Goal: Information Seeking & Learning: Learn about a topic

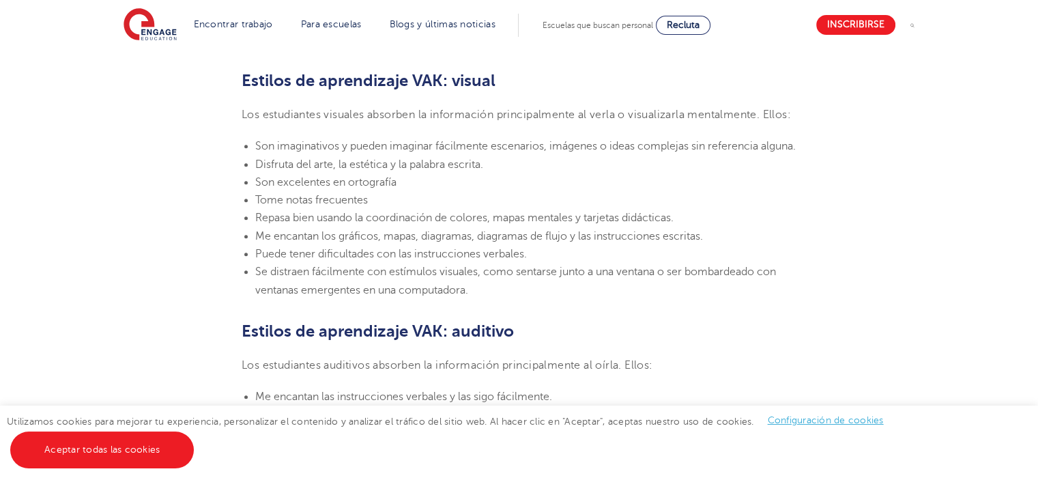
scroll to position [942, 0]
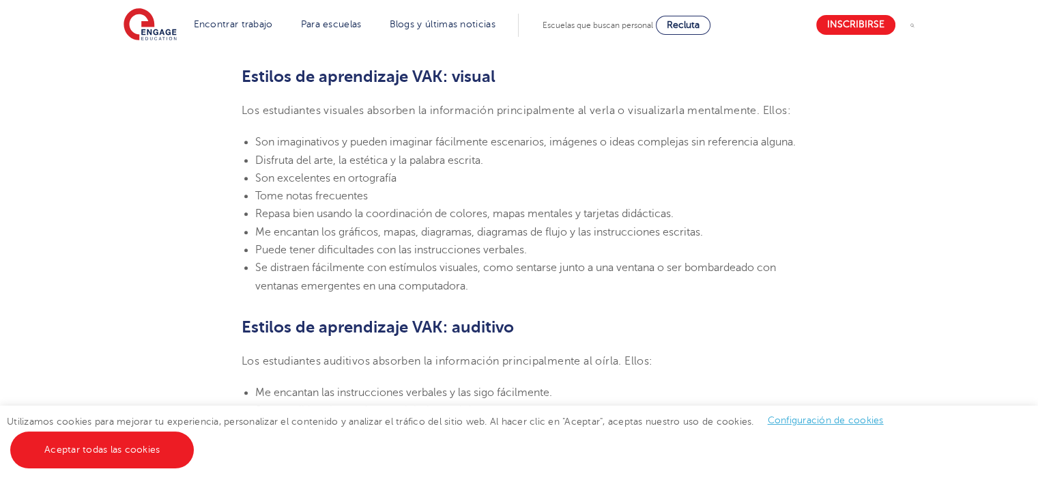
drag, startPoint x: 1041, startPoint y: 40, endPoint x: 1047, endPoint y: 179, distance: 139.3
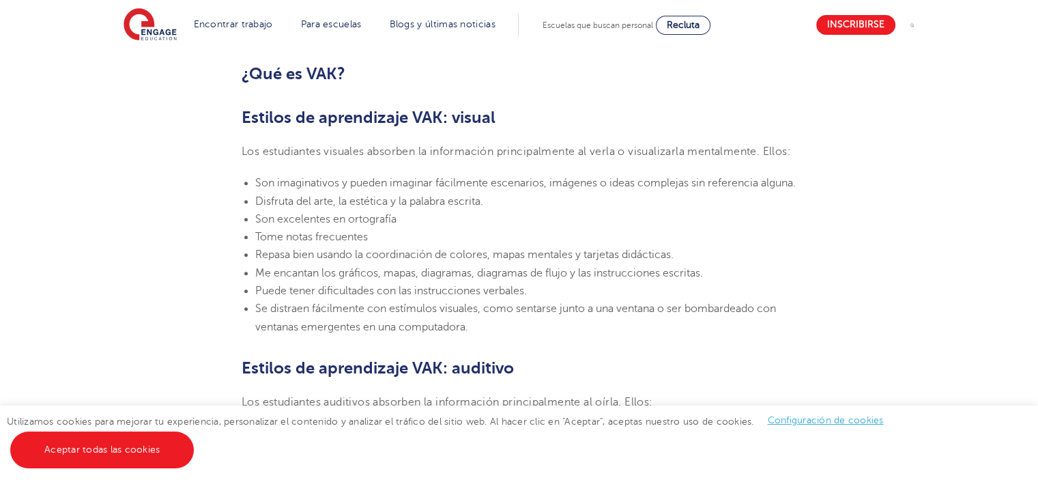
scroll to position [912, 0]
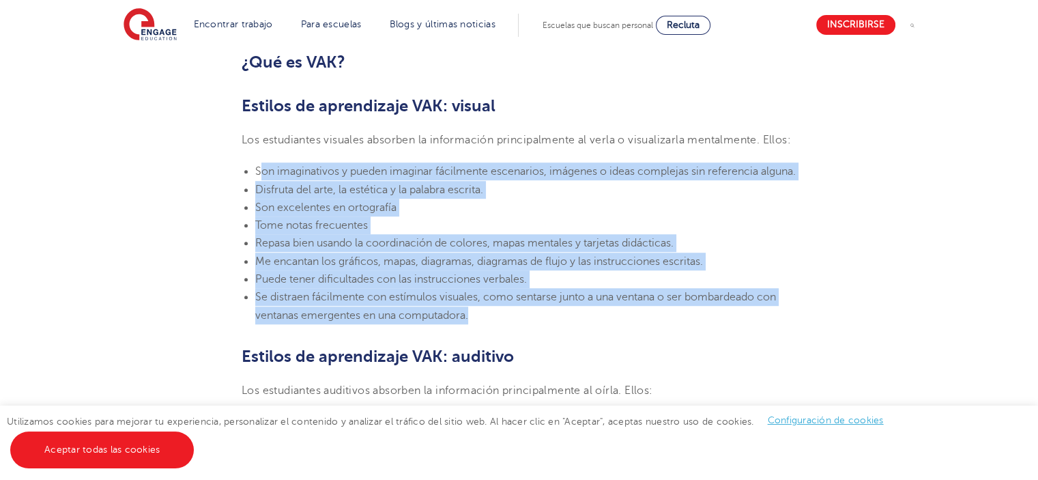
drag, startPoint x: 258, startPoint y: 192, endPoint x: 487, endPoint y: 354, distance: 280.0
click at [487, 324] on ul "Son imaginativos y pueden imaginar fácilmente escenarios, imágenes o ideas comp…" at bounding box center [519, 243] width 555 height 162
copy ul "on imaginativos y pueden imaginar fácilmente escenarios, imágenes o ideas compl…"
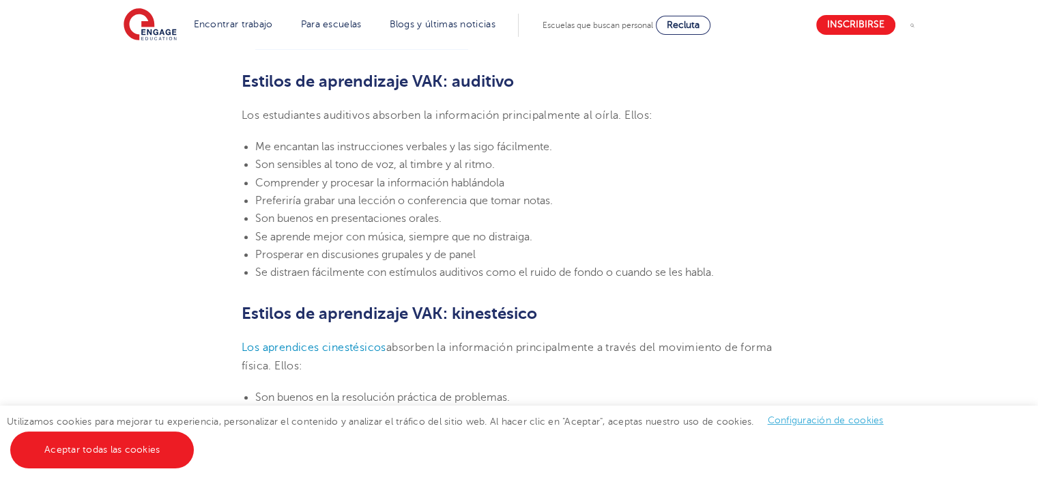
scroll to position [1199, 0]
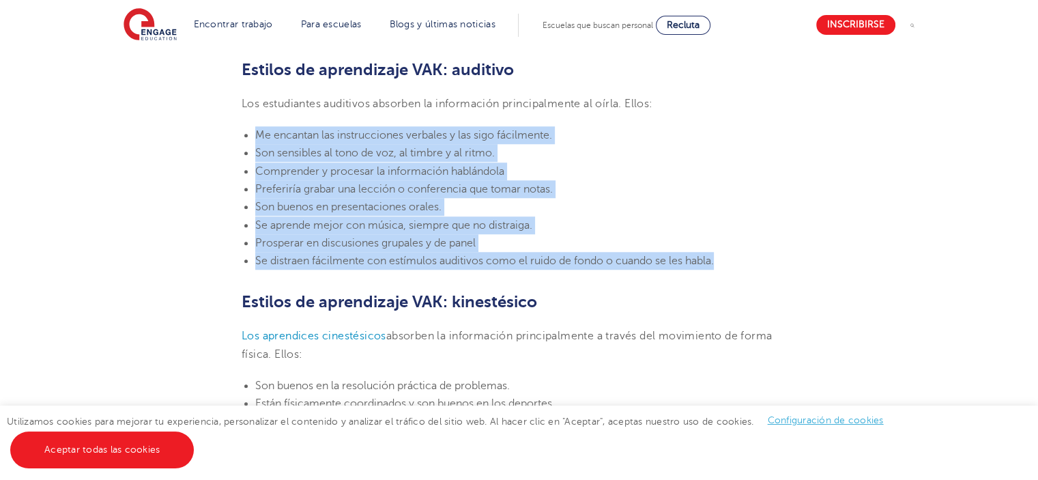
drag, startPoint x: 256, startPoint y: 169, endPoint x: 724, endPoint y: 300, distance: 486.1
click at [724, 270] on ul "Me encantan las instrucciones verbales y las sigo fácilmente. Son sensibles al …" at bounding box center [519, 197] width 555 height 143
copy ul "Me encantan las instrucciones verbales y las sigo fácilmente. Son sensibles al …"
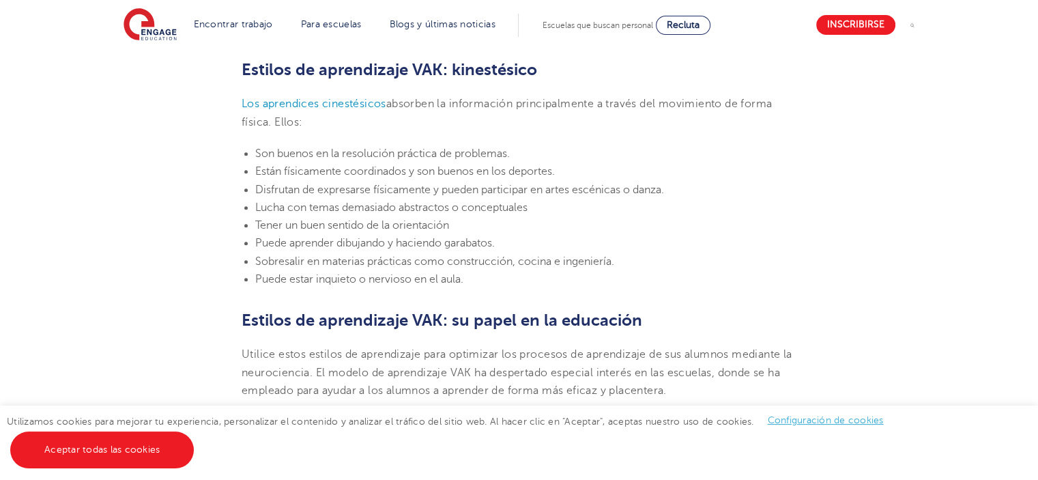
scroll to position [1447, 0]
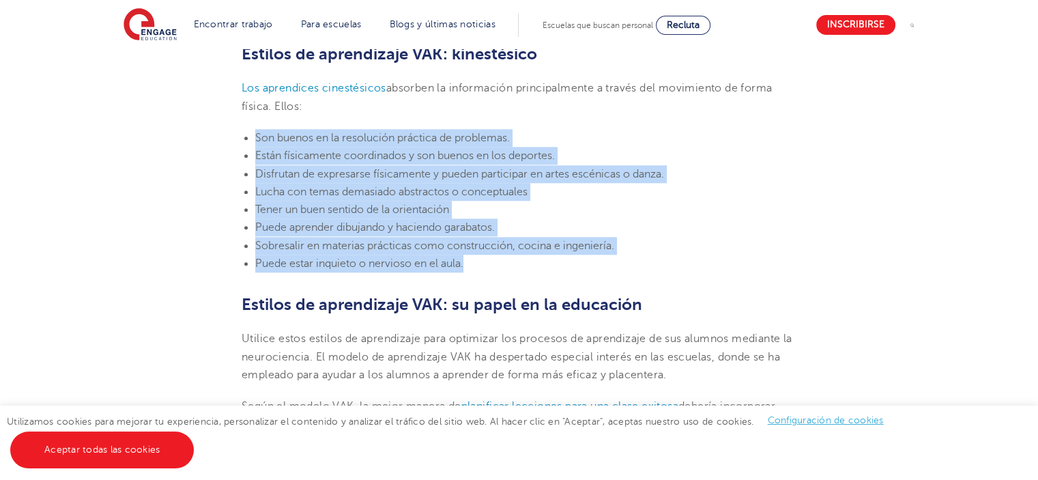
drag, startPoint x: 256, startPoint y: 173, endPoint x: 467, endPoint y: 300, distance: 246.5
click at [467, 272] on ul "Son buenos en la resolución práctica de problemas. Están físicamente coordinado…" at bounding box center [519, 200] width 555 height 143
copy ul "Son buenos en la resolución práctica de problemas. Están físicamente coordinado…"
